Goal: Check status: Check status

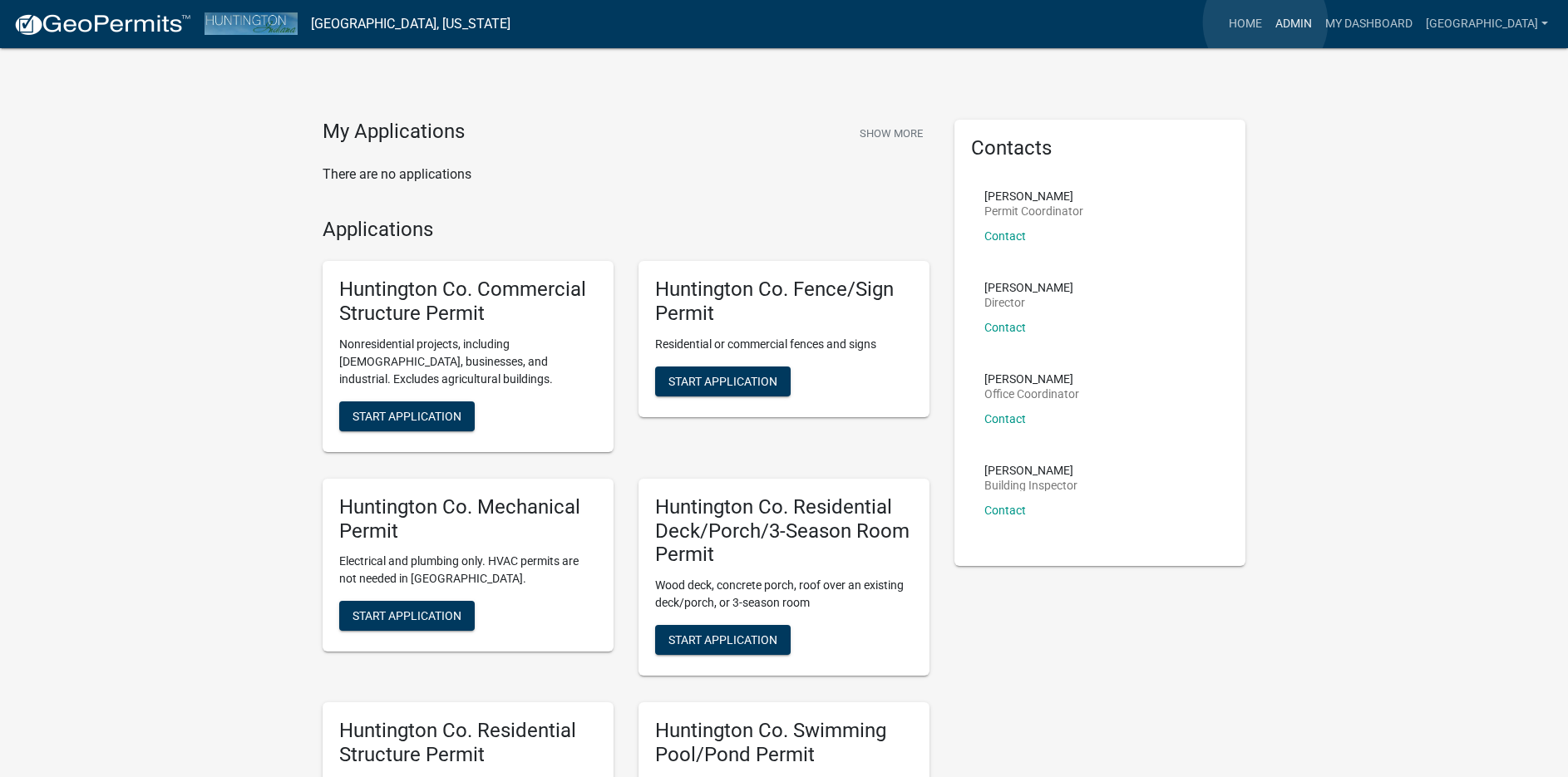
click at [1269, 23] on link "Admin" at bounding box center [1294, 24] width 50 height 32
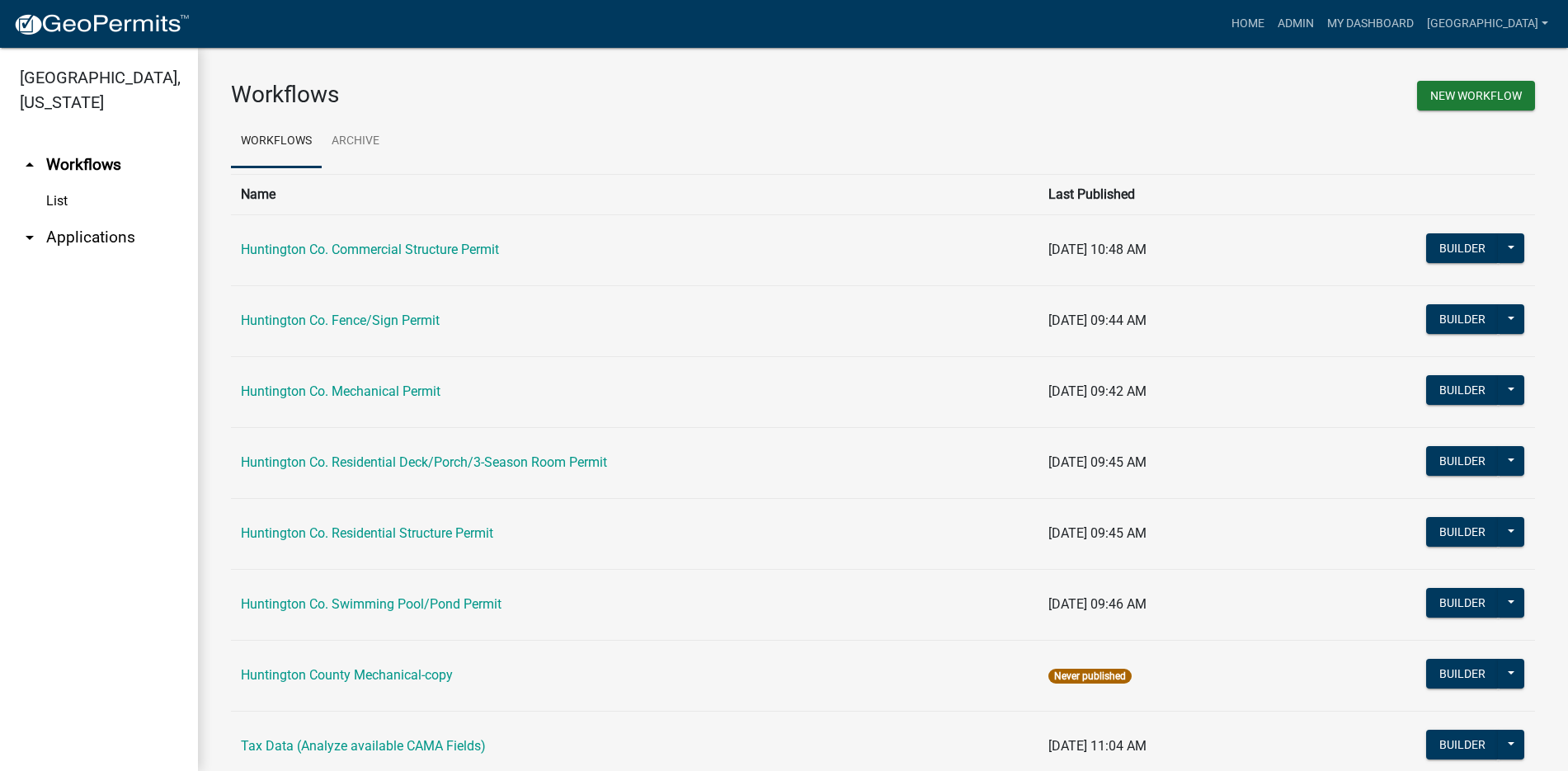
click at [74, 238] on link "arrow_drop_down Applications" at bounding box center [98, 237] width 198 height 40
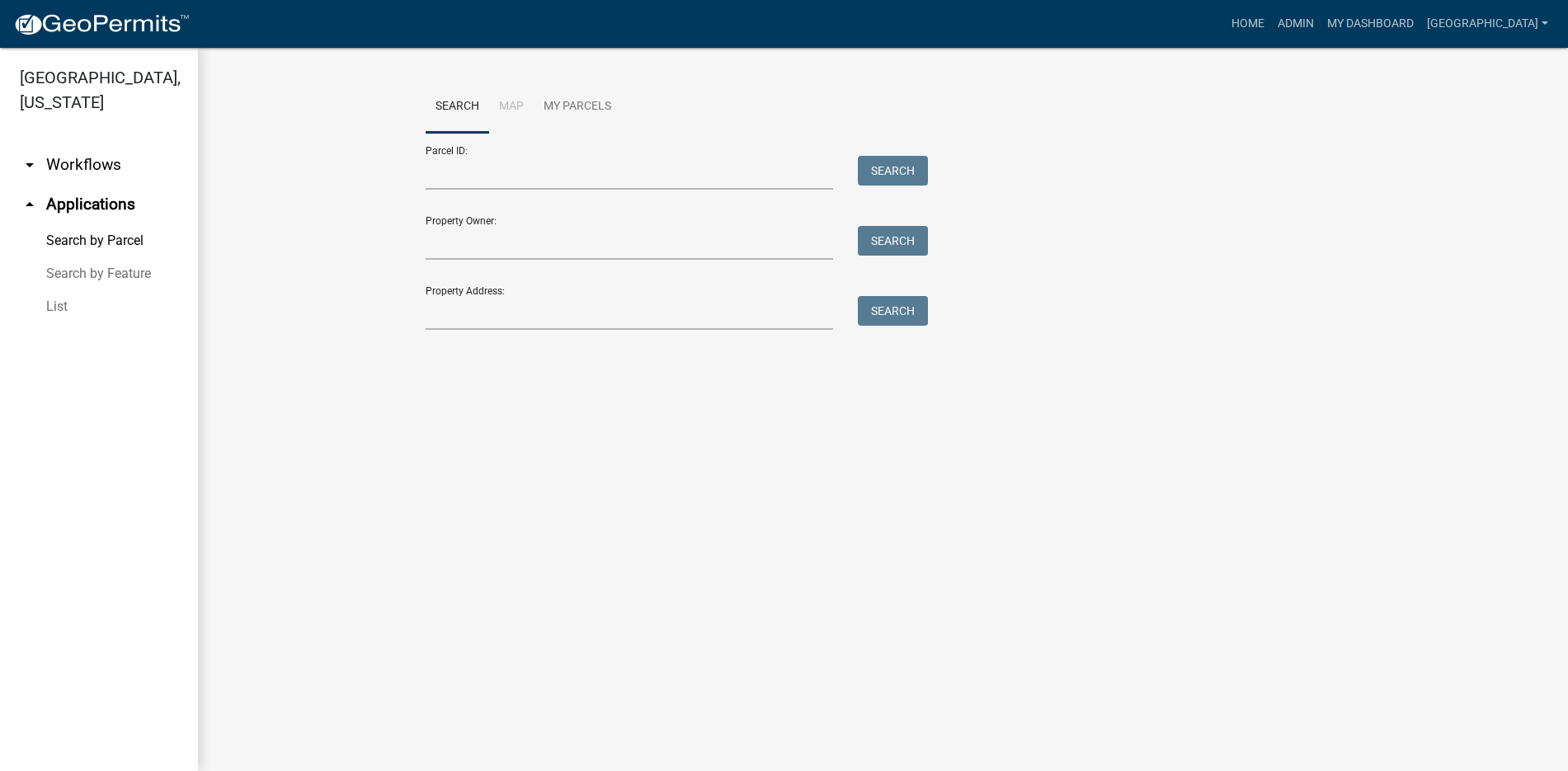
click at [60, 303] on link "List" at bounding box center [98, 307] width 198 height 33
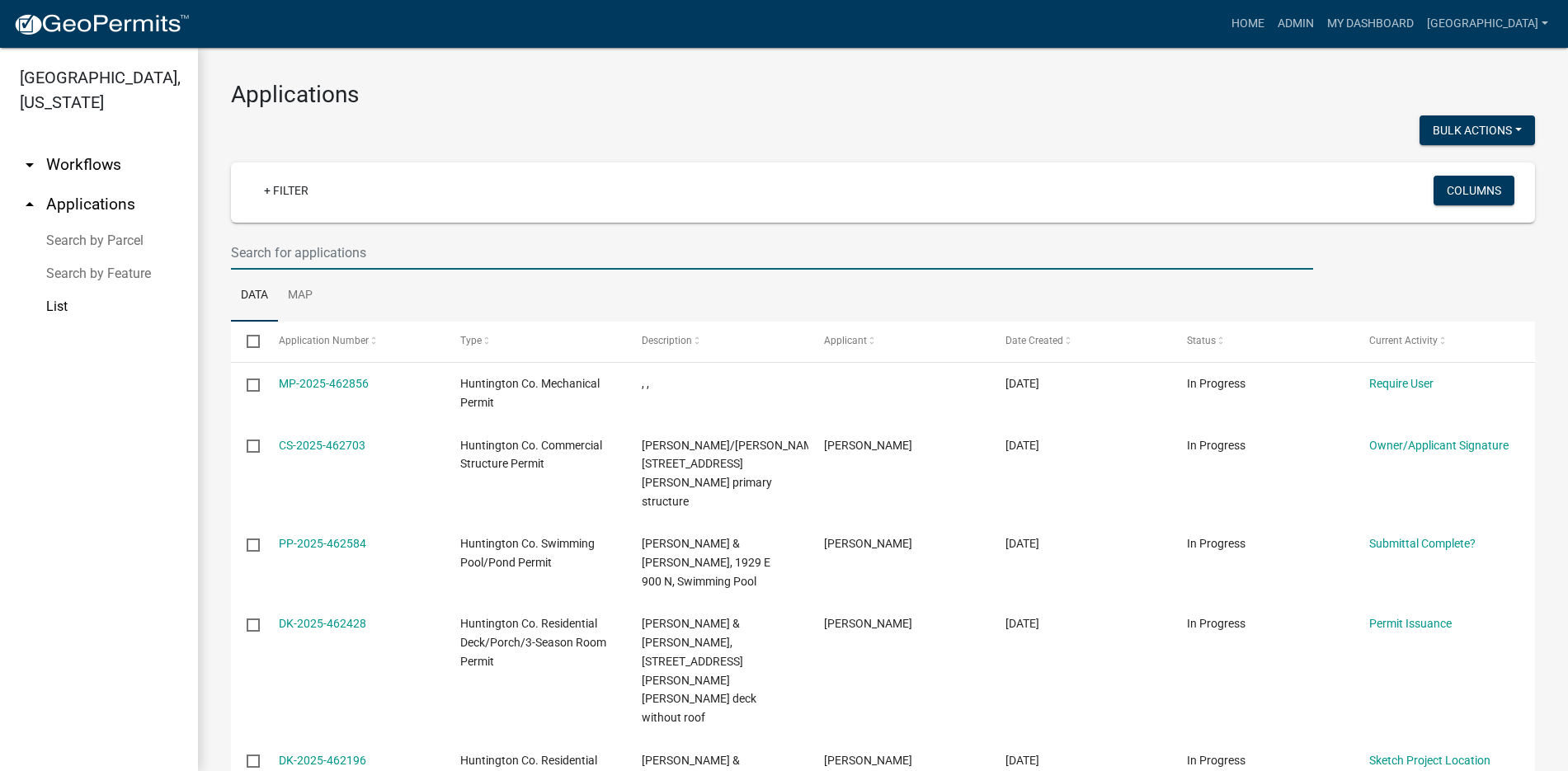
click at [355, 248] on input "text" at bounding box center [772, 252] width 1082 height 34
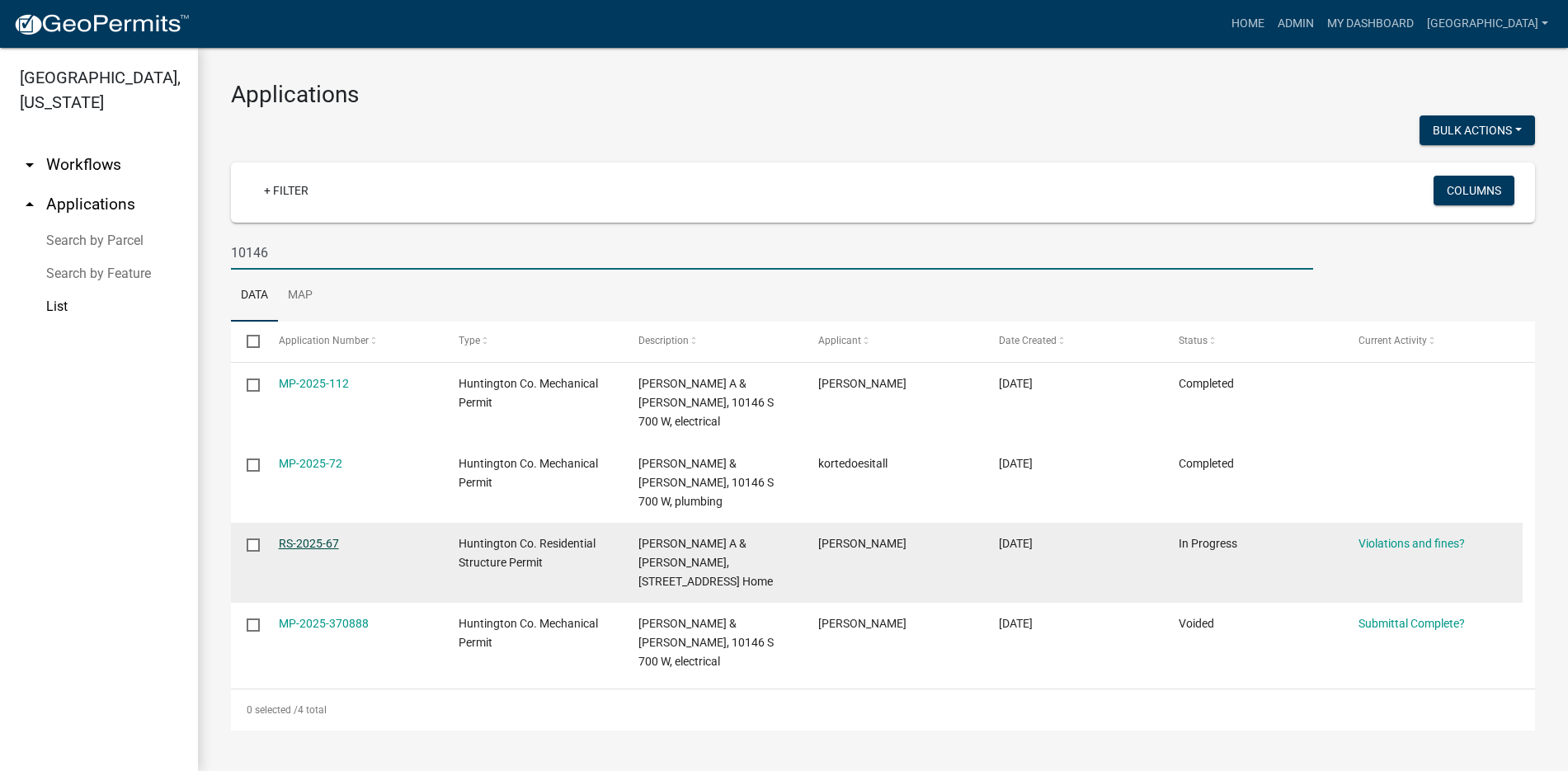
type input "10146"
click at [294, 537] on link "RS-2025-67" at bounding box center [308, 544] width 60 height 13
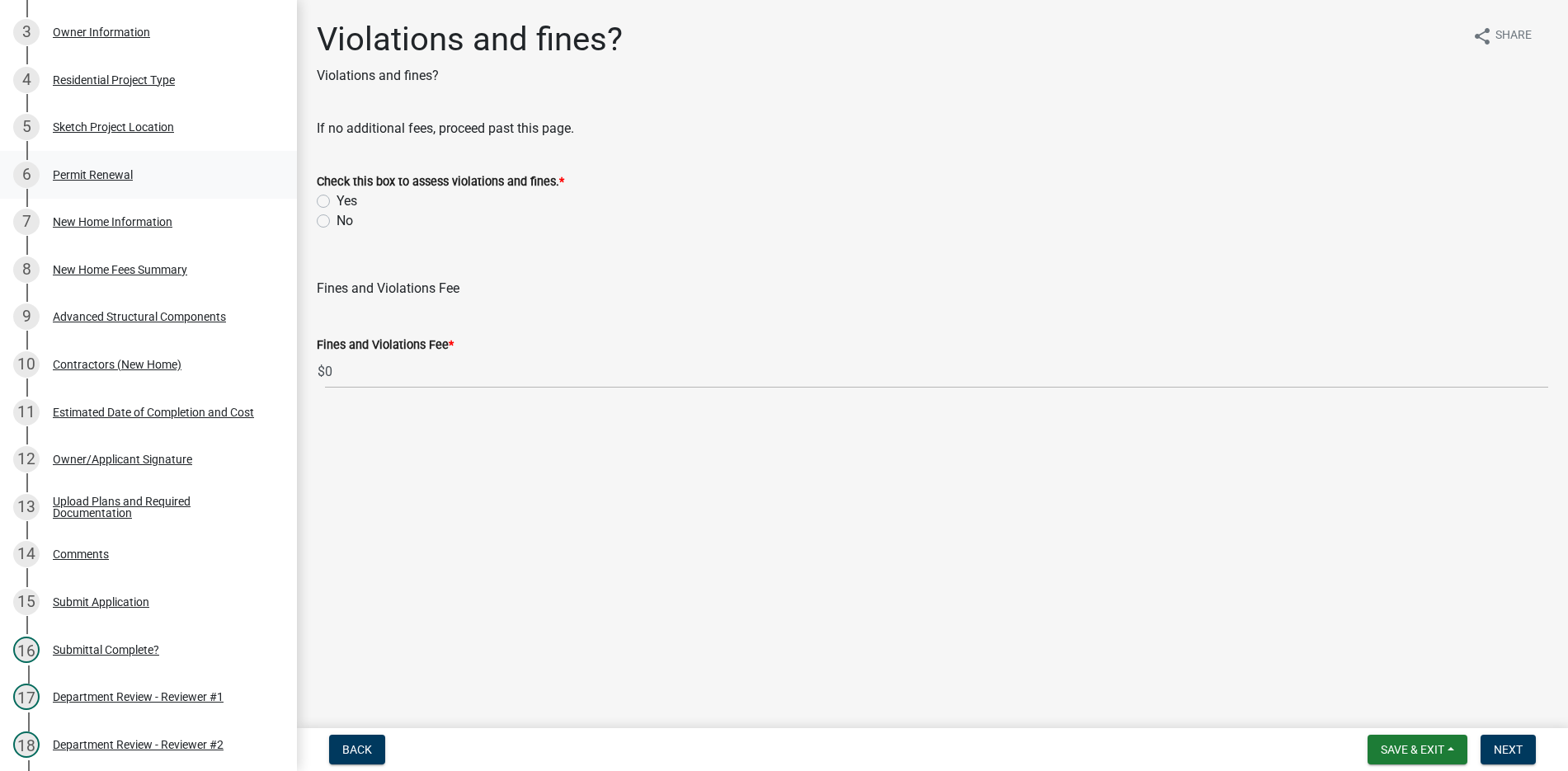
scroll to position [330, 0]
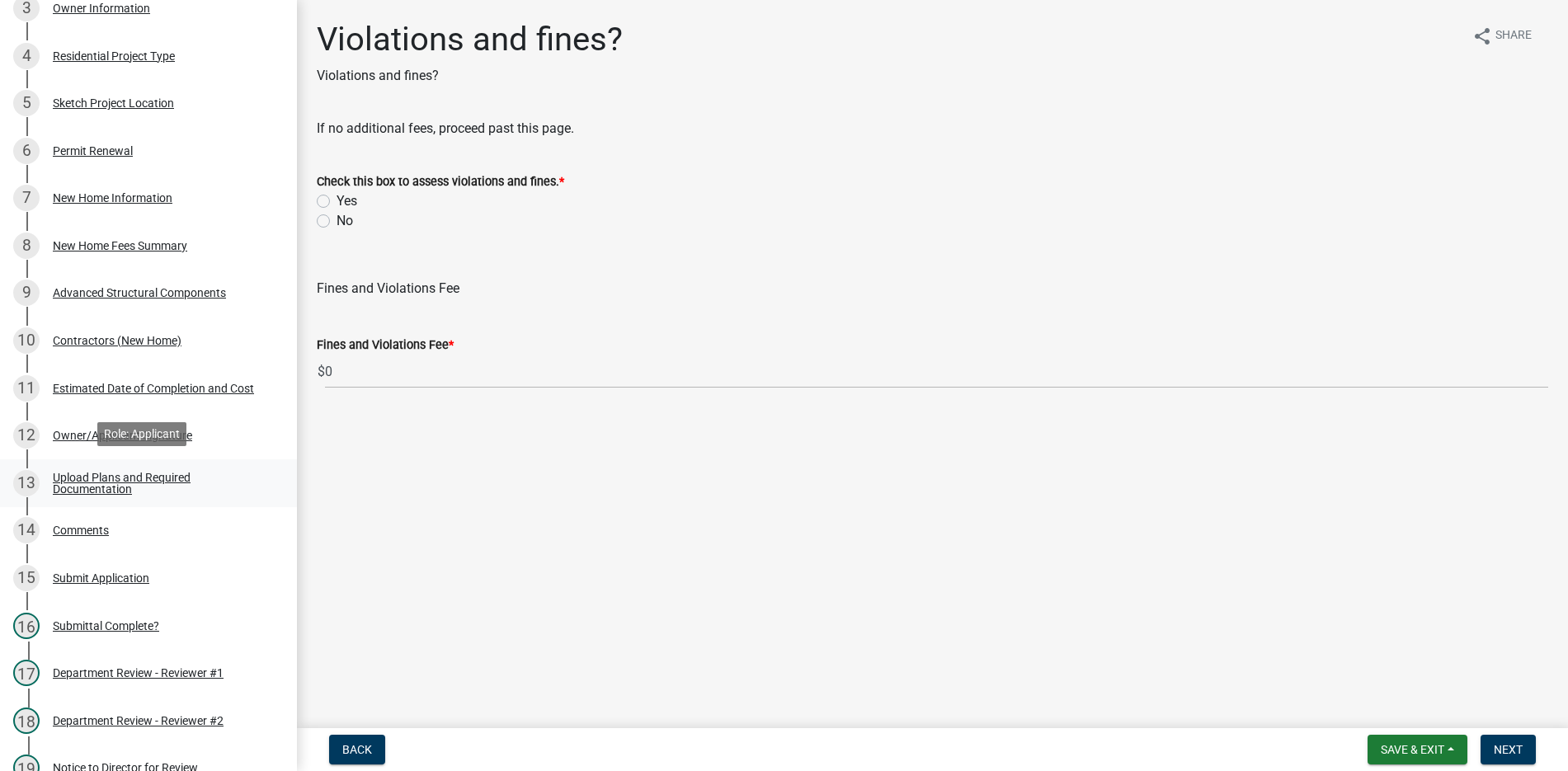
click at [132, 476] on div "Upload Plans and Required Documentation" at bounding box center [161, 483] width 218 height 23
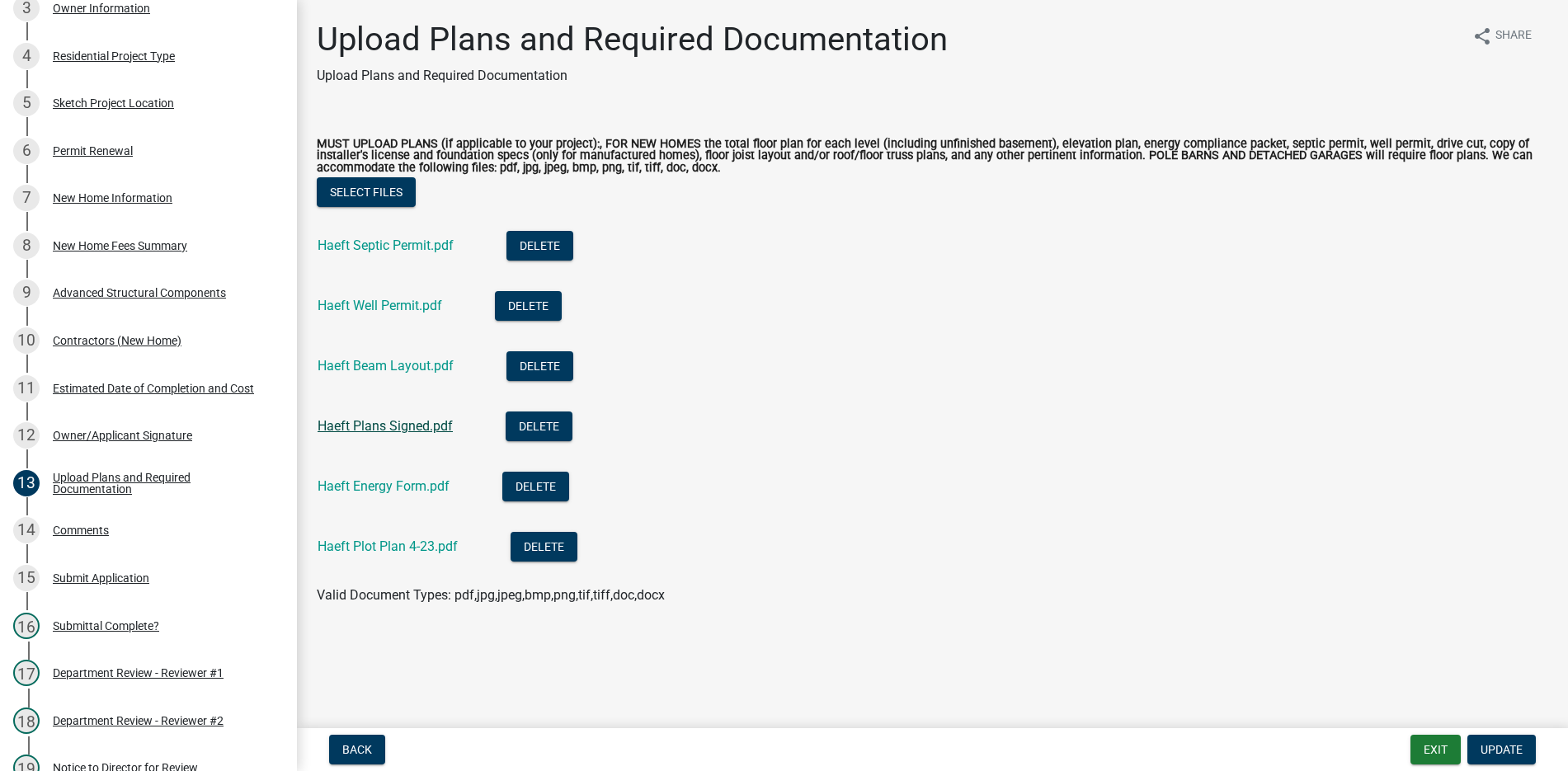
click at [389, 423] on link "Haeft Plans Signed.pdf" at bounding box center [385, 426] width 136 height 16
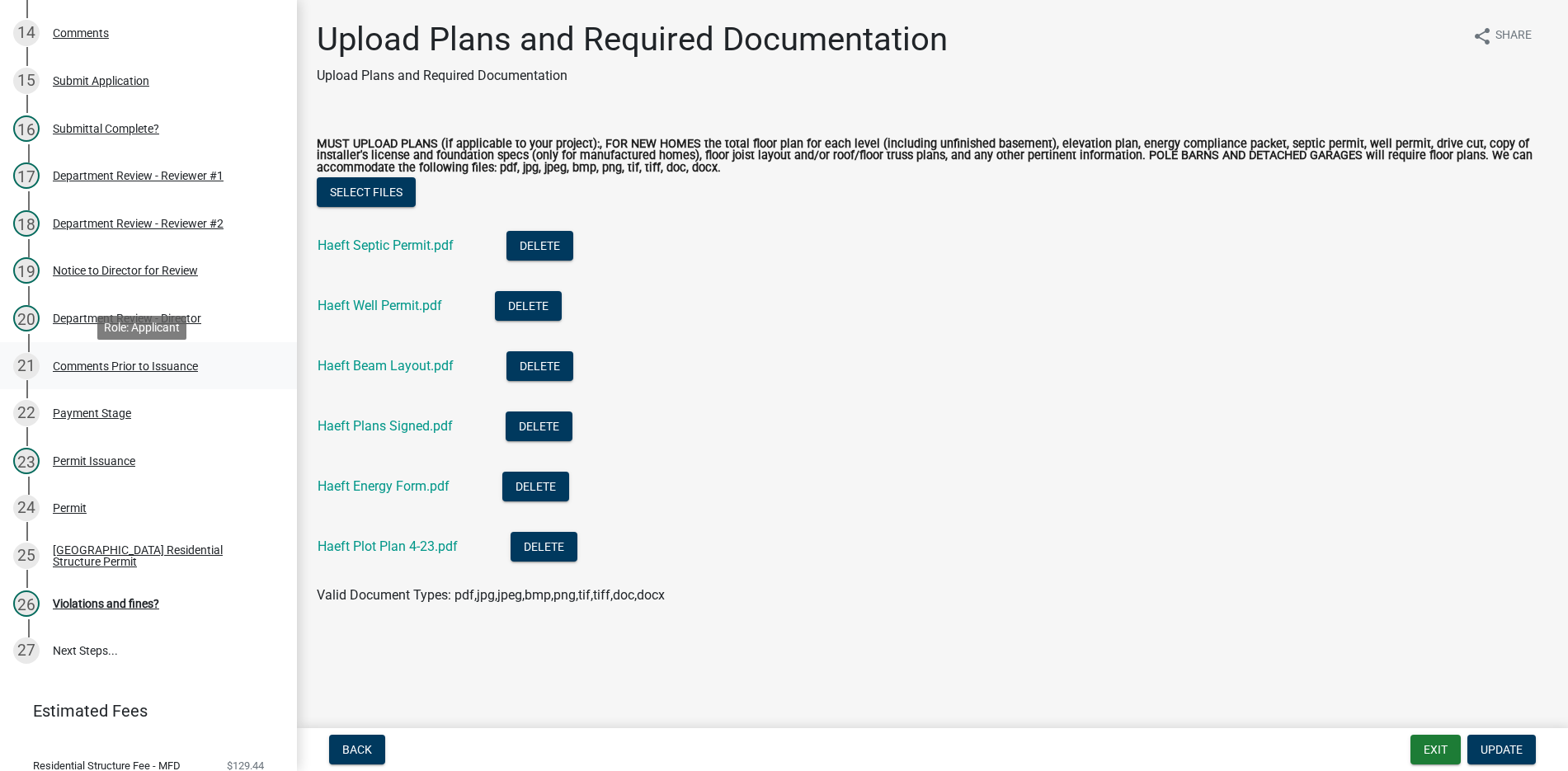
scroll to position [798, 0]
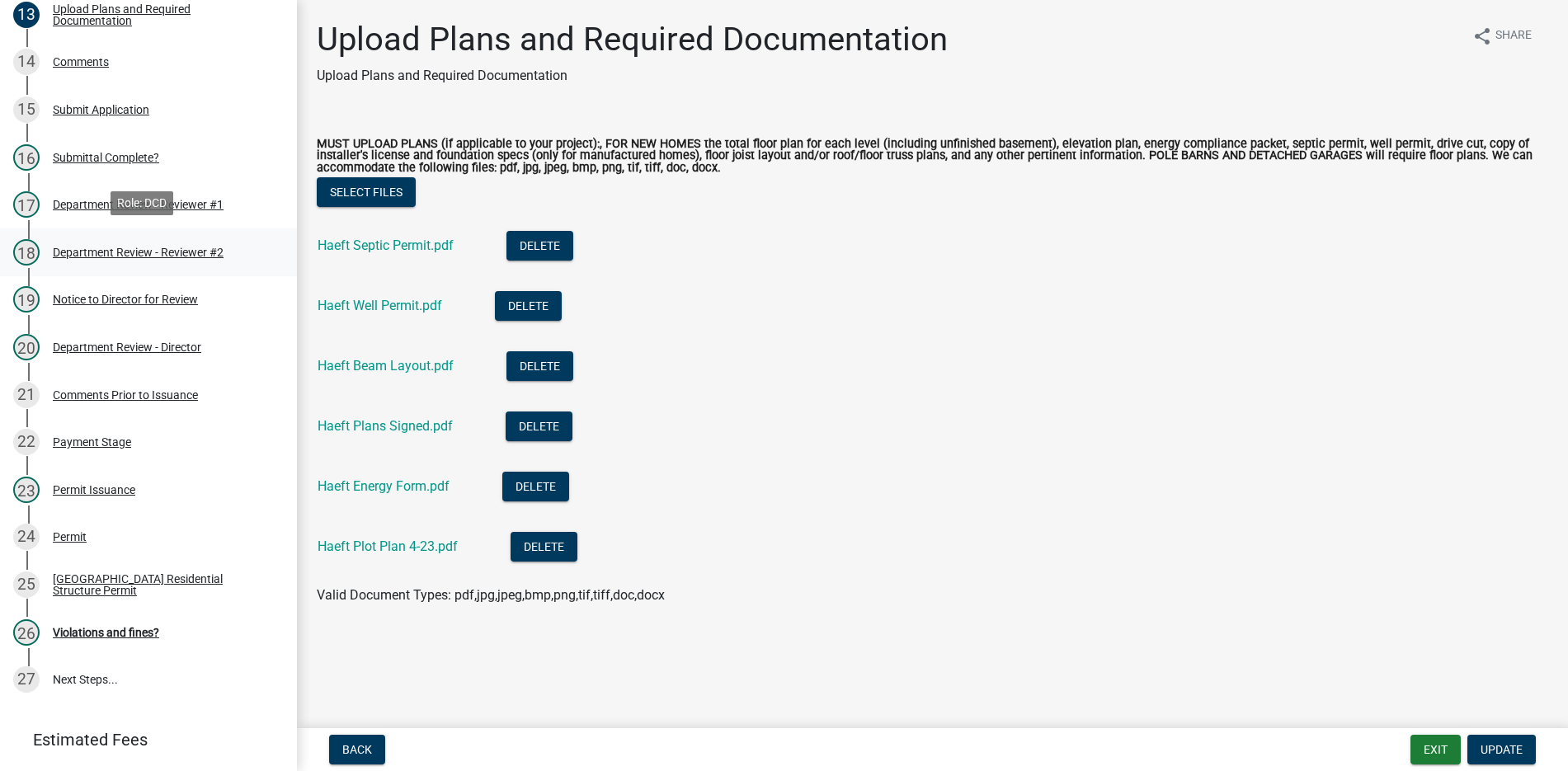
click at [174, 251] on div "Department Review - Reviewer #2" at bounding box center [138, 252] width 170 height 12
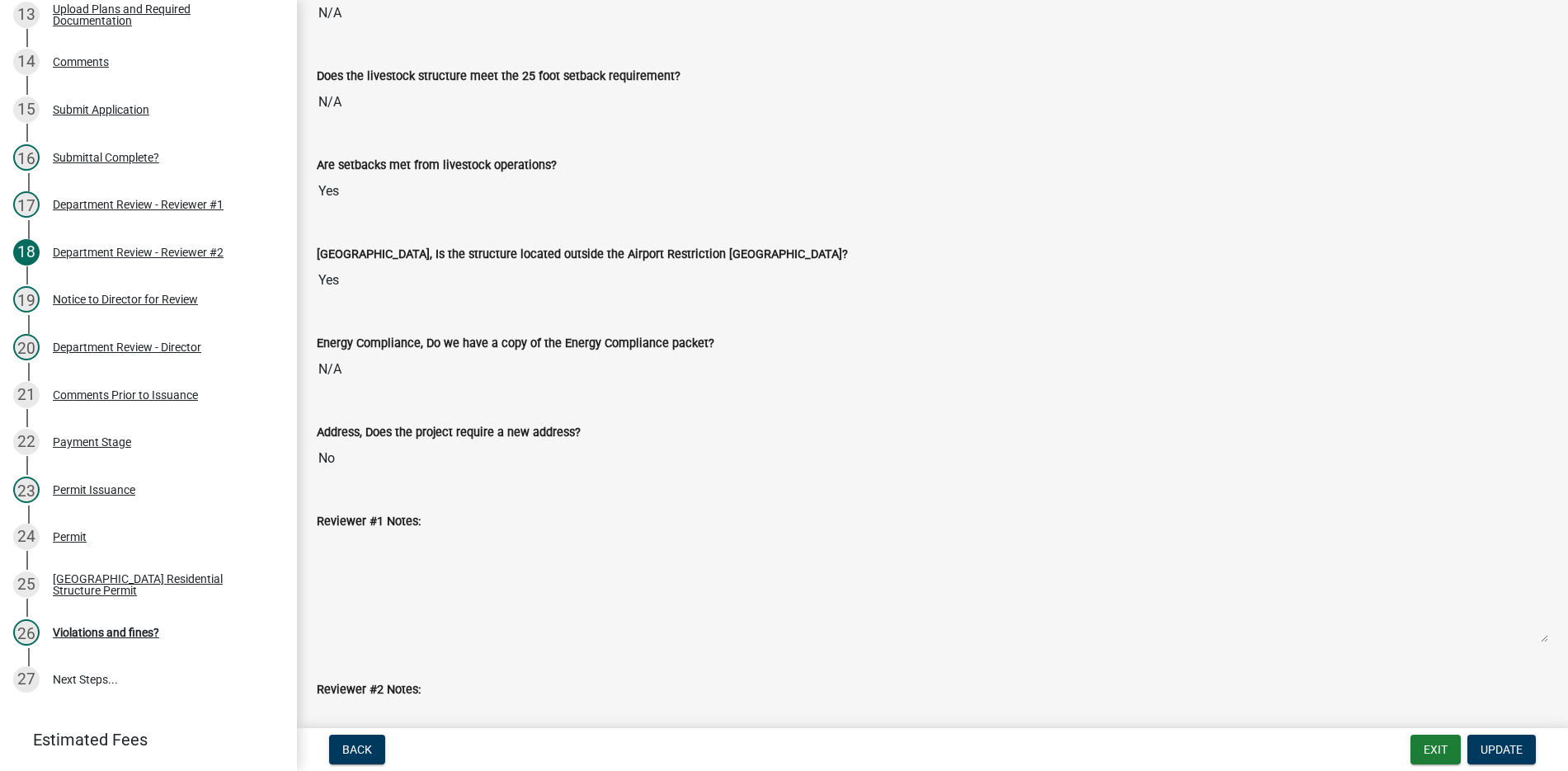
scroll to position [2526, 0]
